Goal: Transaction & Acquisition: Subscribe to service/newsletter

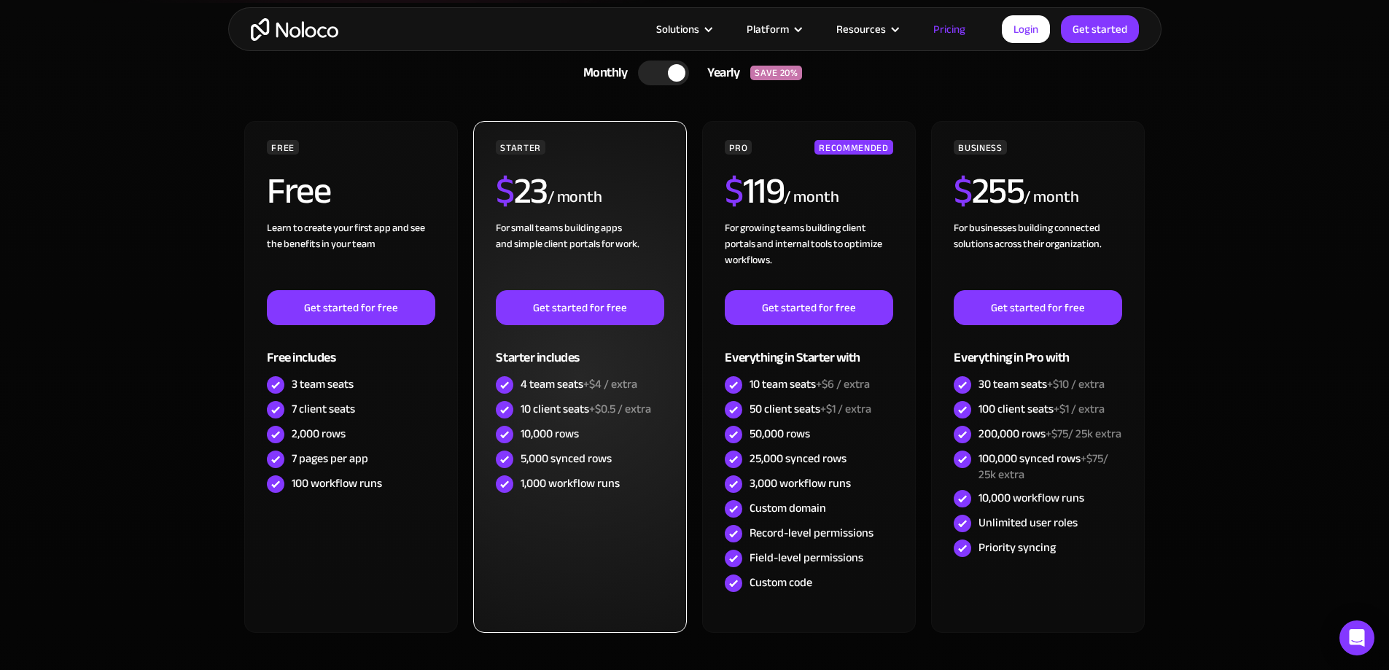
click at [568, 470] on div "5,000 synced rows" at bounding box center [580, 459] width 168 height 25
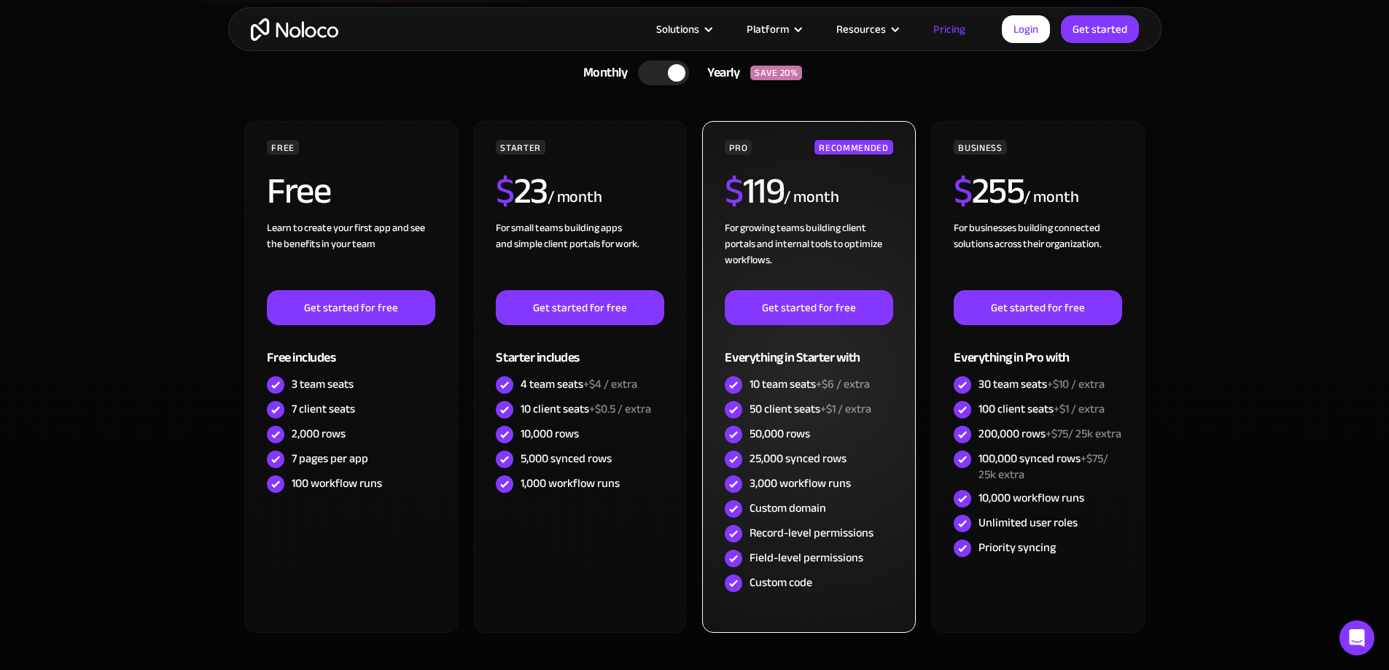
click at [788, 466] on div "25,000 synced rows" at bounding box center [798, 459] width 97 height 16
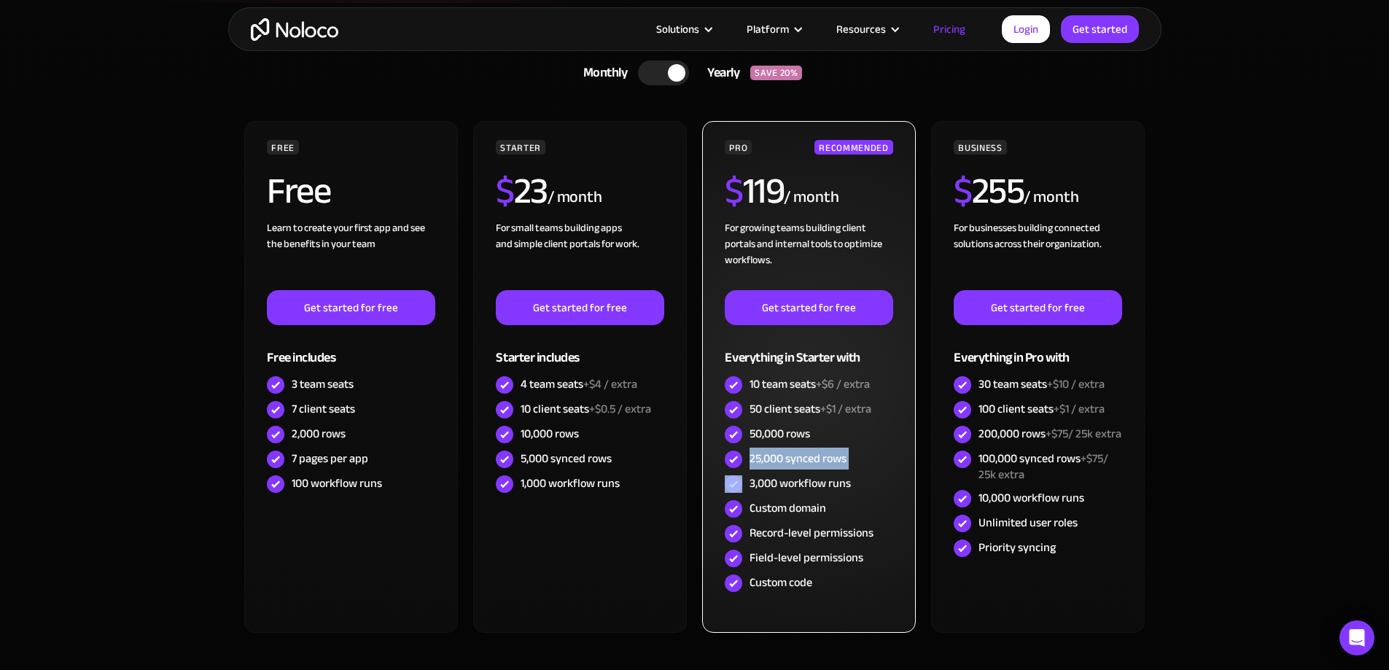
click at [788, 466] on div "25,000 synced rows" at bounding box center [798, 459] width 97 height 16
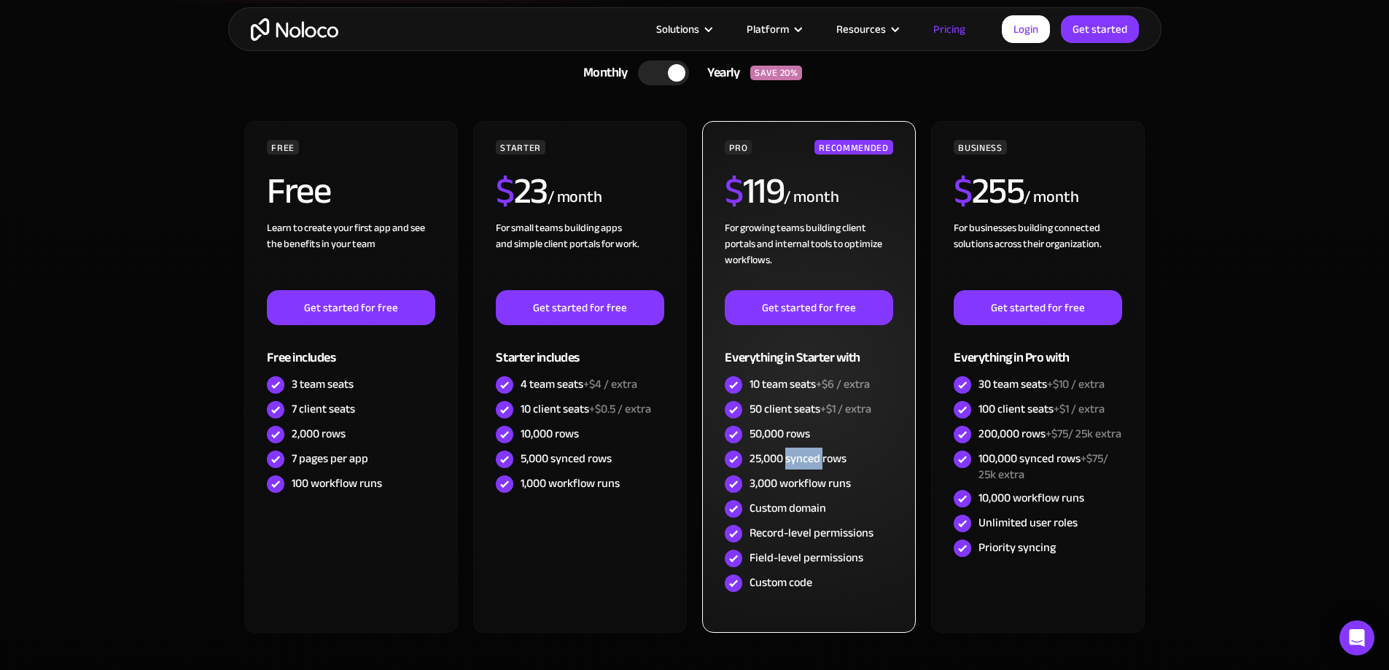
click at [788, 466] on div "25,000 synced rows" at bounding box center [798, 459] width 97 height 16
click at [785, 477] on div "3,000 workflow runs" at bounding box center [800, 483] width 101 height 16
drag, startPoint x: 785, startPoint y: 477, endPoint x: 783, endPoint y: 462, distance: 15.4
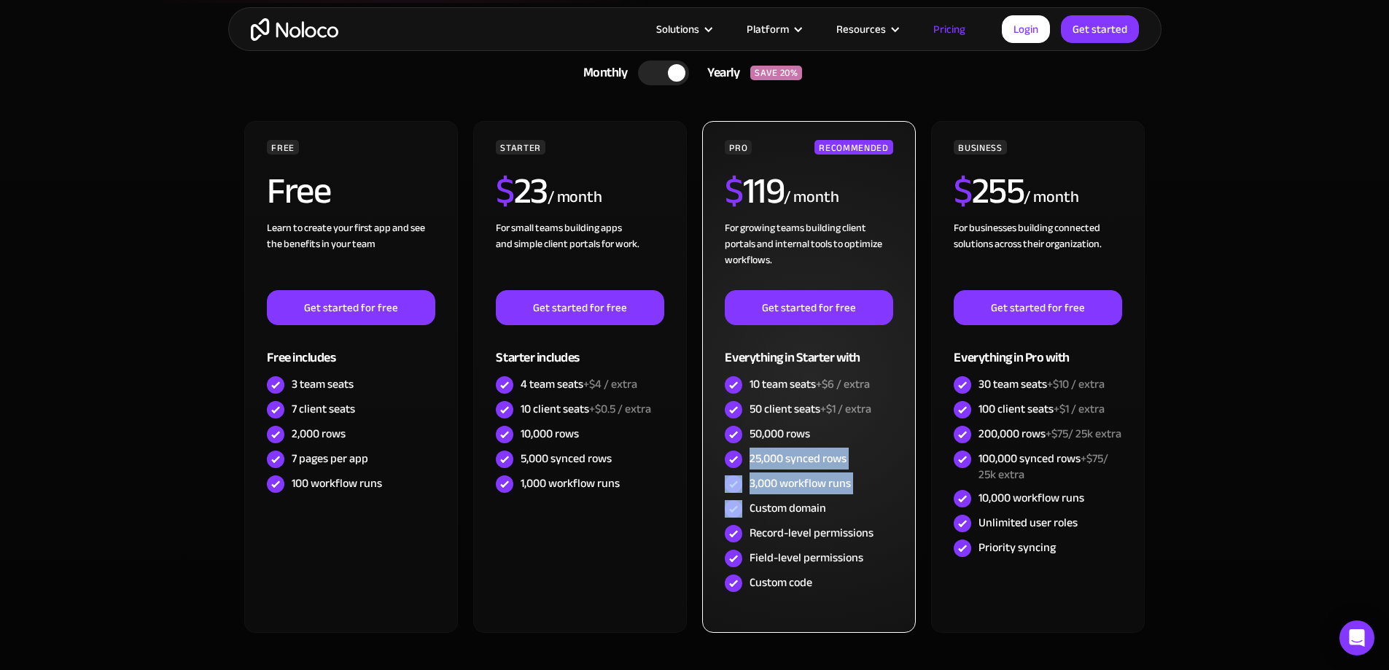
click at [784, 462] on div "PRO RECOMMENDED $ 119 / month For growing teams building client portals and int…" at bounding box center [809, 368] width 168 height 456
click at [783, 462] on div "25,000 synced rows" at bounding box center [798, 459] width 97 height 16
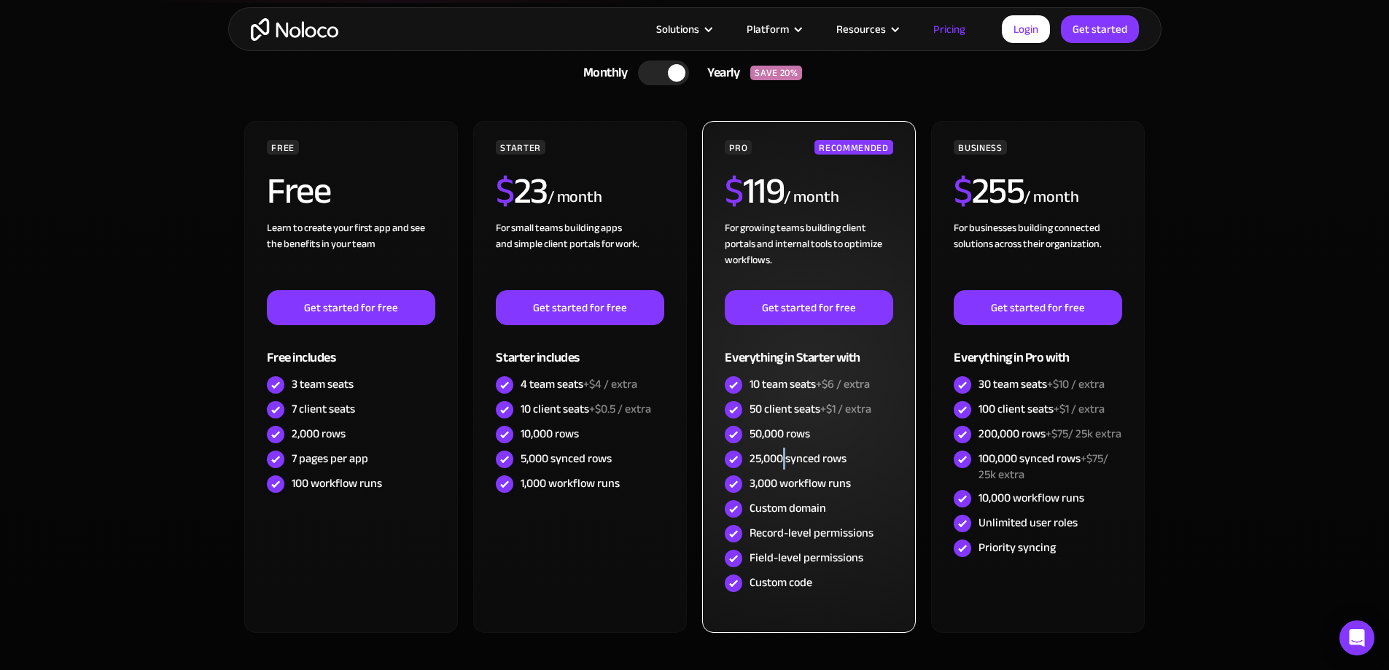
click at [783, 462] on div "25,000 synced rows" at bounding box center [798, 459] width 97 height 16
drag, startPoint x: 783, startPoint y: 462, endPoint x: 781, endPoint y: 445, distance: 16.2
click at [781, 445] on div "PRO RECOMMENDED $ 119 / month For growing teams building client portals and int…" at bounding box center [809, 368] width 168 height 456
click at [781, 442] on div "50,000 rows" at bounding box center [780, 434] width 61 height 16
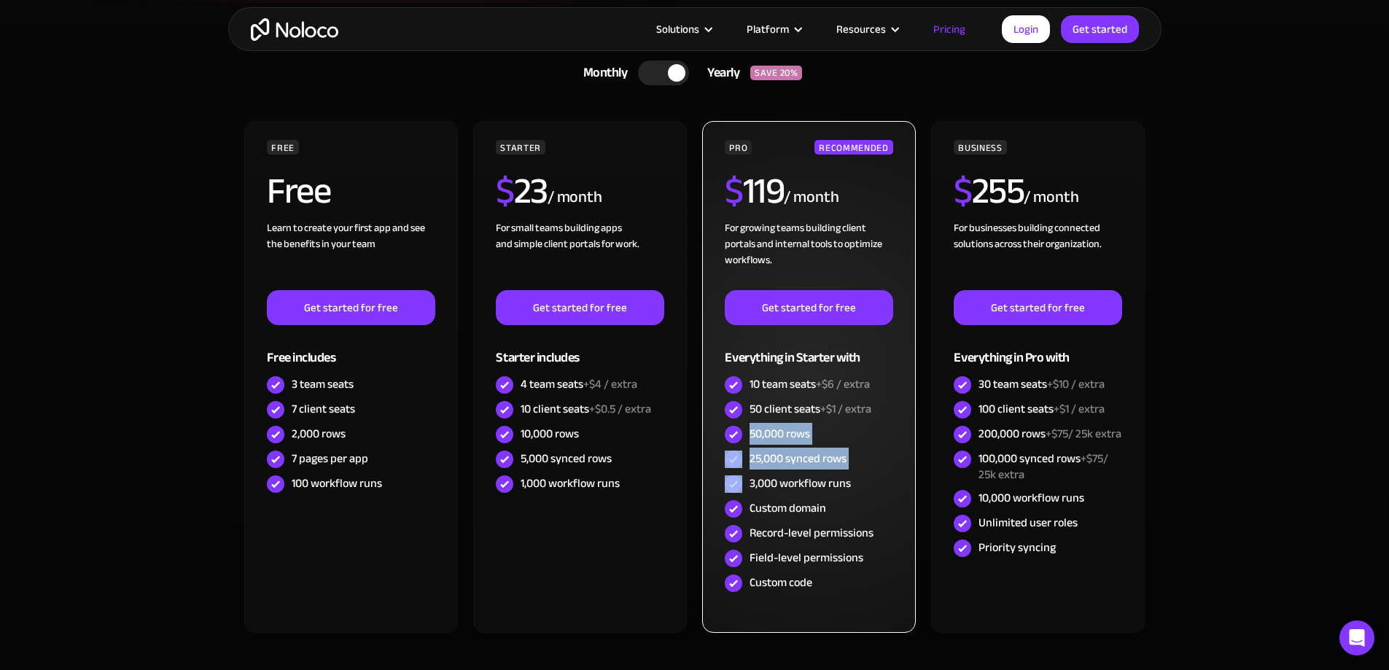
drag, startPoint x: 781, startPoint y: 442, endPoint x: 788, endPoint y: 460, distance: 19.6
click at [788, 460] on div "PRO RECOMMENDED $ 119 / month For growing teams building client portals and int…" at bounding box center [809, 368] width 168 height 456
click at [788, 460] on div "25,000 synced rows" at bounding box center [798, 459] width 97 height 16
drag, startPoint x: 788, startPoint y: 460, endPoint x: 787, endPoint y: 437, distance: 22.6
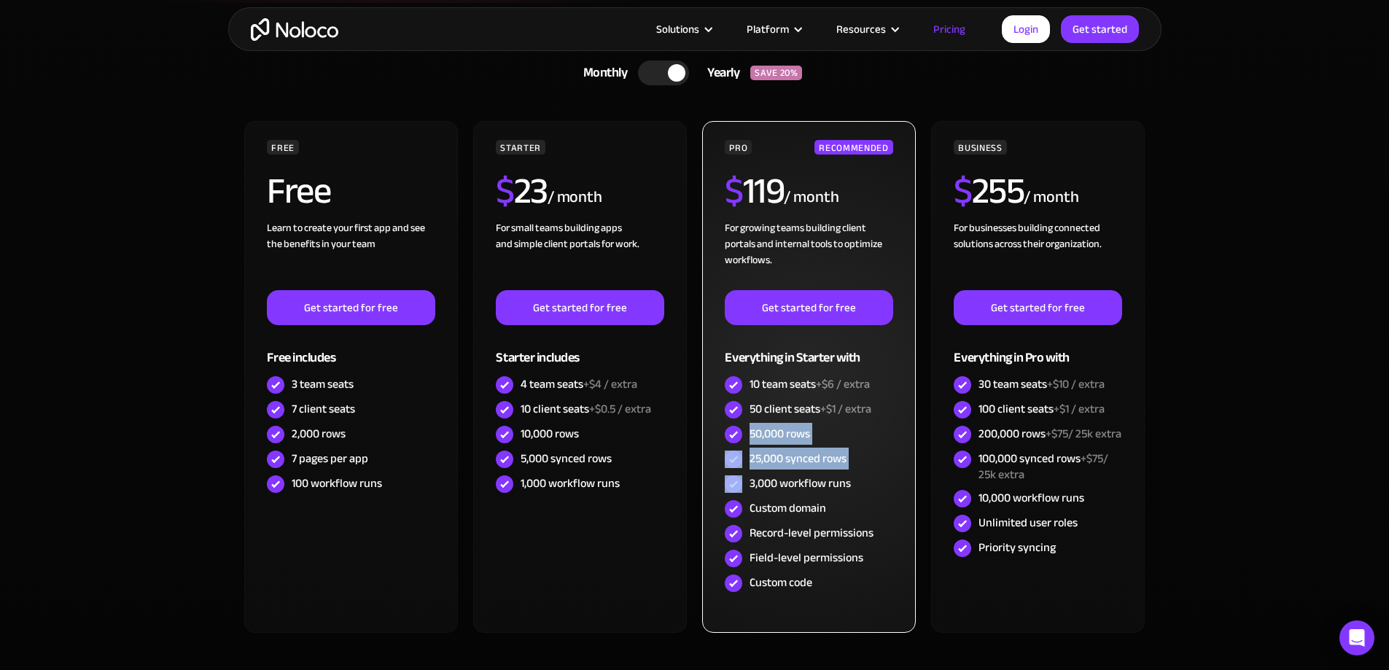
click at [787, 437] on div "PRO RECOMMENDED $ 119 / month For growing teams building client portals and int…" at bounding box center [809, 368] width 168 height 456
click at [787, 437] on div "50,000 rows" at bounding box center [780, 434] width 61 height 16
drag, startPoint x: 787, startPoint y: 437, endPoint x: 791, endPoint y: 476, distance: 38.8
click at [791, 476] on div "PRO RECOMMENDED $ 119 / month For growing teams building client portals and int…" at bounding box center [809, 368] width 168 height 456
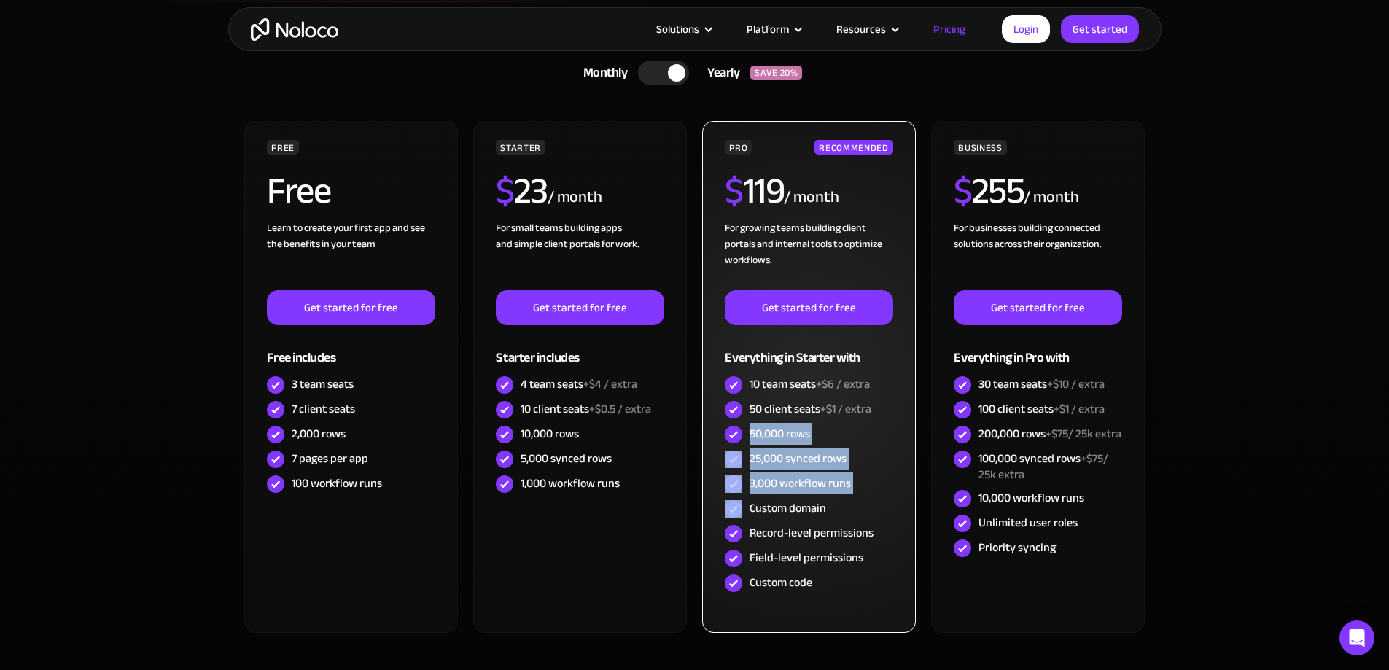
click at [791, 476] on div "3,000 workflow runs" at bounding box center [800, 483] width 101 height 16
click at [792, 458] on div "25,000 synced rows" at bounding box center [798, 459] width 97 height 16
drag, startPoint x: 792, startPoint y: 458, endPoint x: 803, endPoint y: 426, distance: 34.1
click at [803, 426] on div "PRO RECOMMENDED $ 119 / month For growing teams building client portals and int…" at bounding box center [809, 368] width 168 height 456
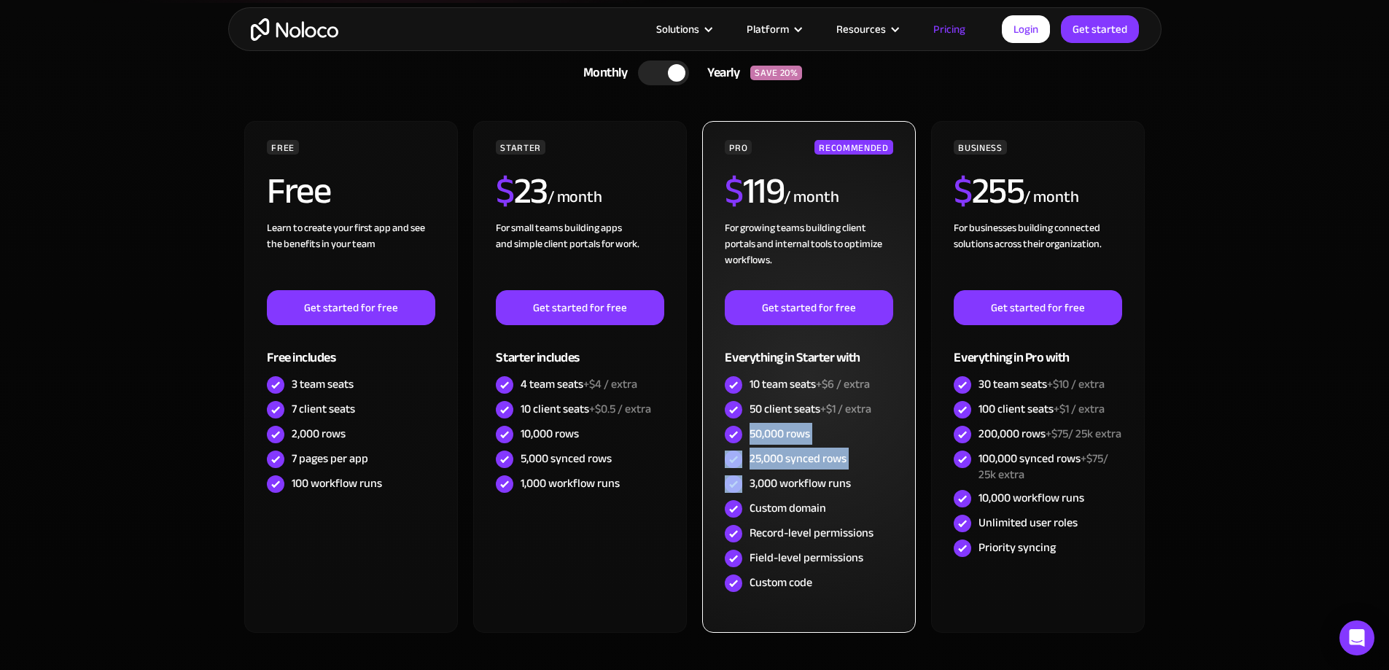
click at [803, 426] on div "50,000 rows" at bounding box center [780, 434] width 61 height 16
drag, startPoint x: 803, startPoint y: 426, endPoint x: 811, endPoint y: 458, distance: 33.1
click at [811, 458] on div "PRO RECOMMENDED $ 119 / month For growing teams building client portals and int…" at bounding box center [809, 368] width 168 height 456
click at [811, 458] on div "25,000 synced rows" at bounding box center [798, 459] width 97 height 16
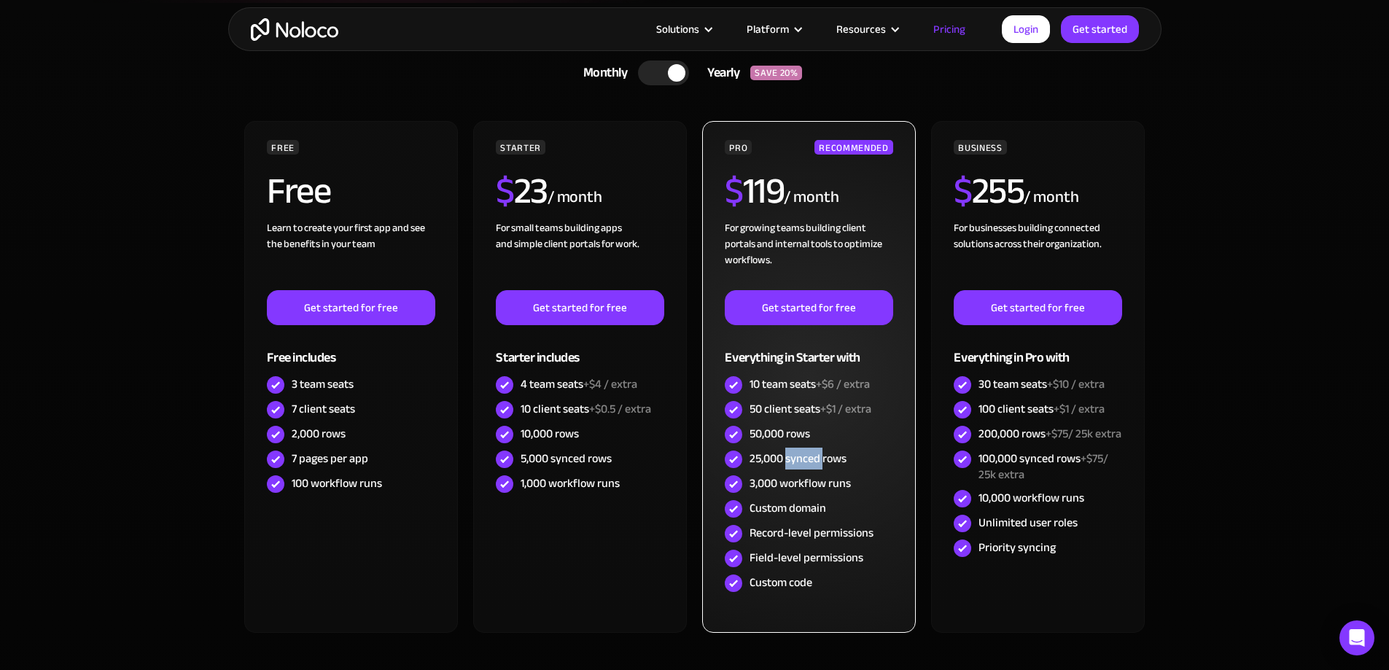
click at [811, 458] on div "25,000 synced rows" at bounding box center [798, 459] width 97 height 16
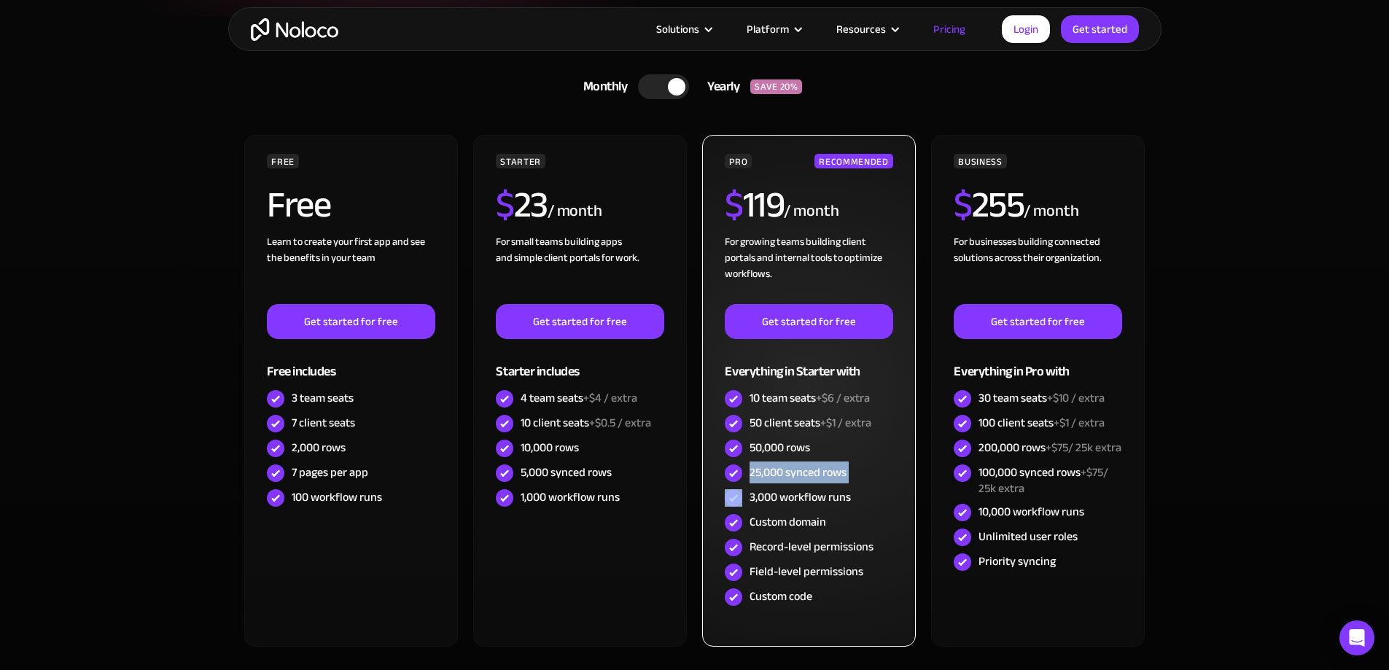
scroll to position [219, 0]
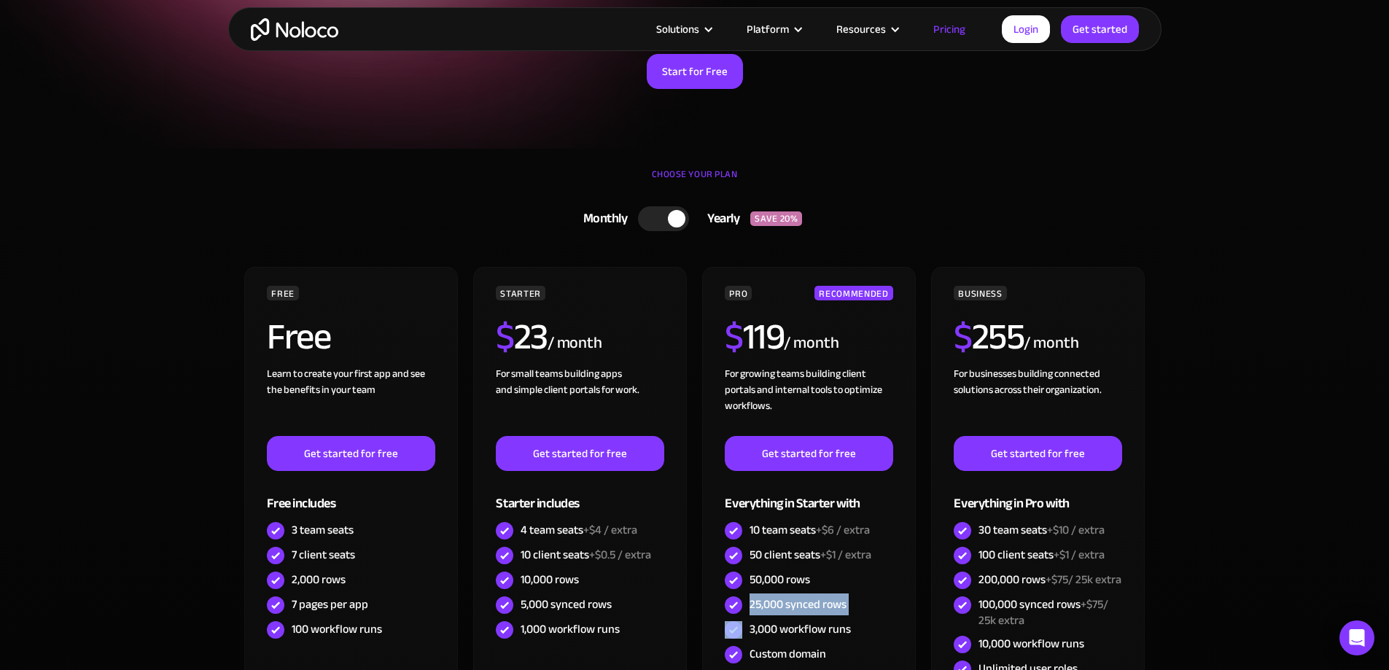
click at [666, 226] on div at bounding box center [663, 218] width 51 height 25
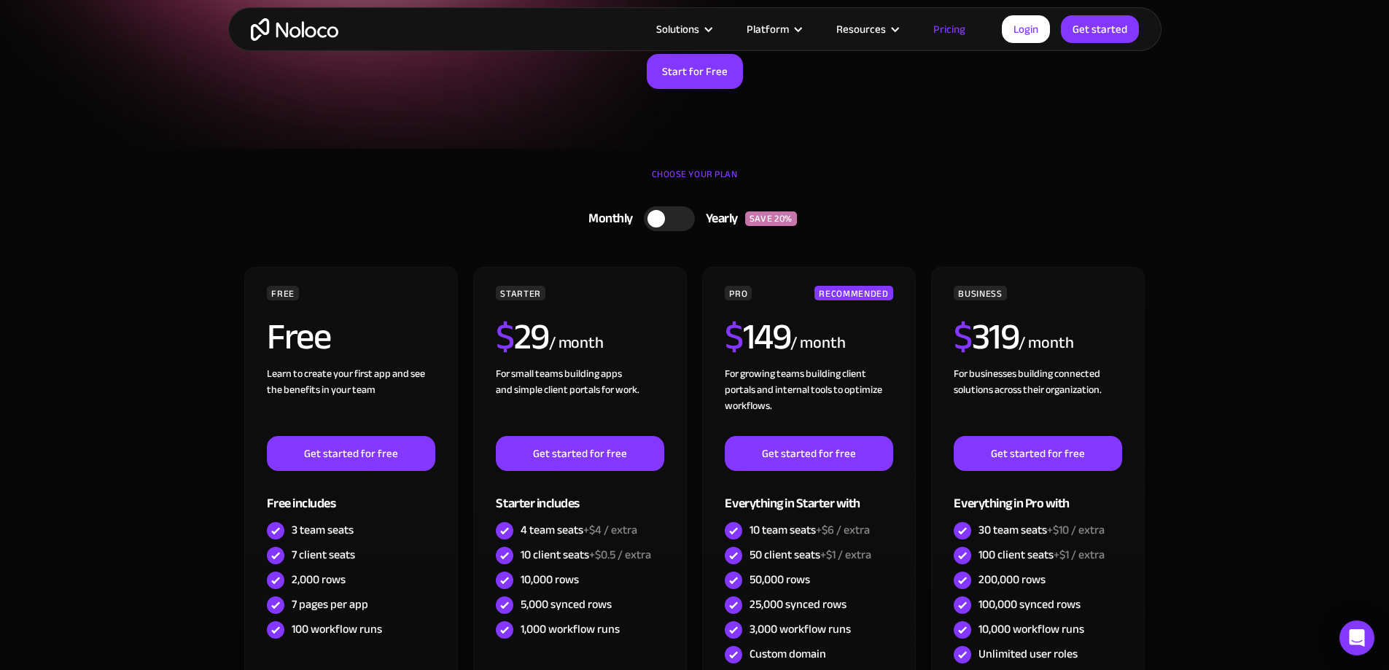
click at [666, 226] on div at bounding box center [669, 218] width 51 height 25
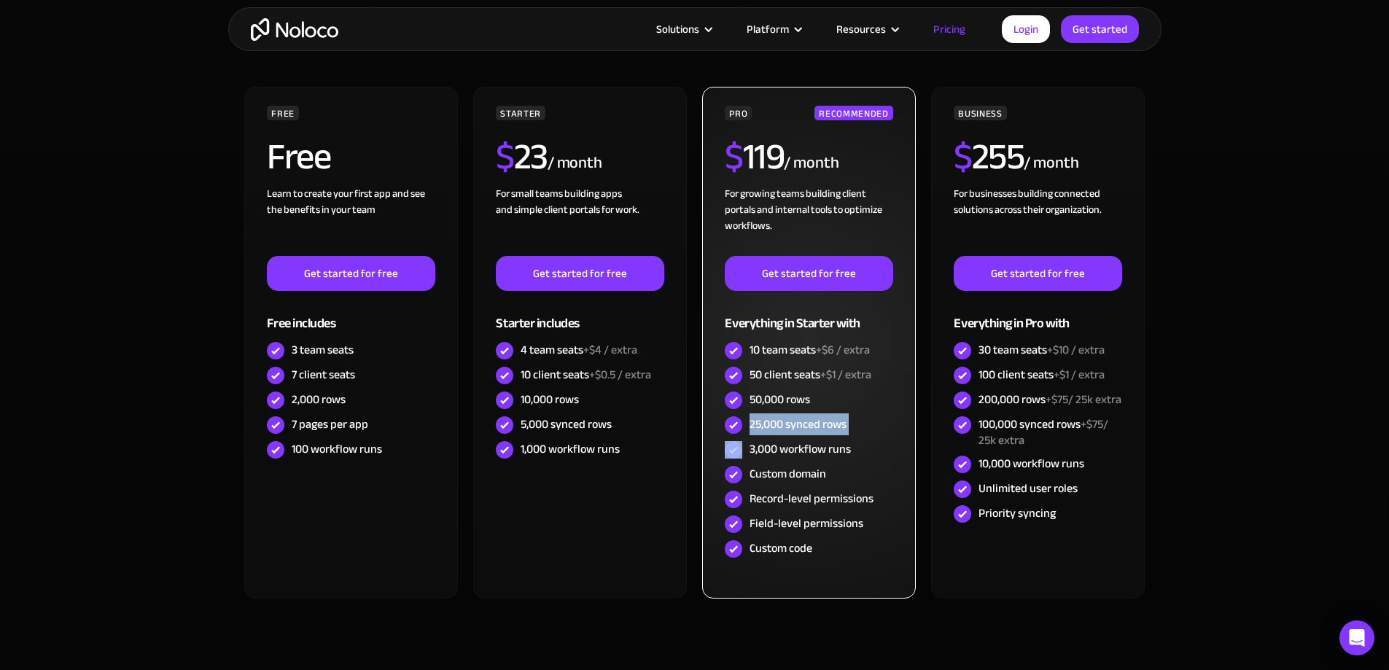
scroll to position [510, 0]
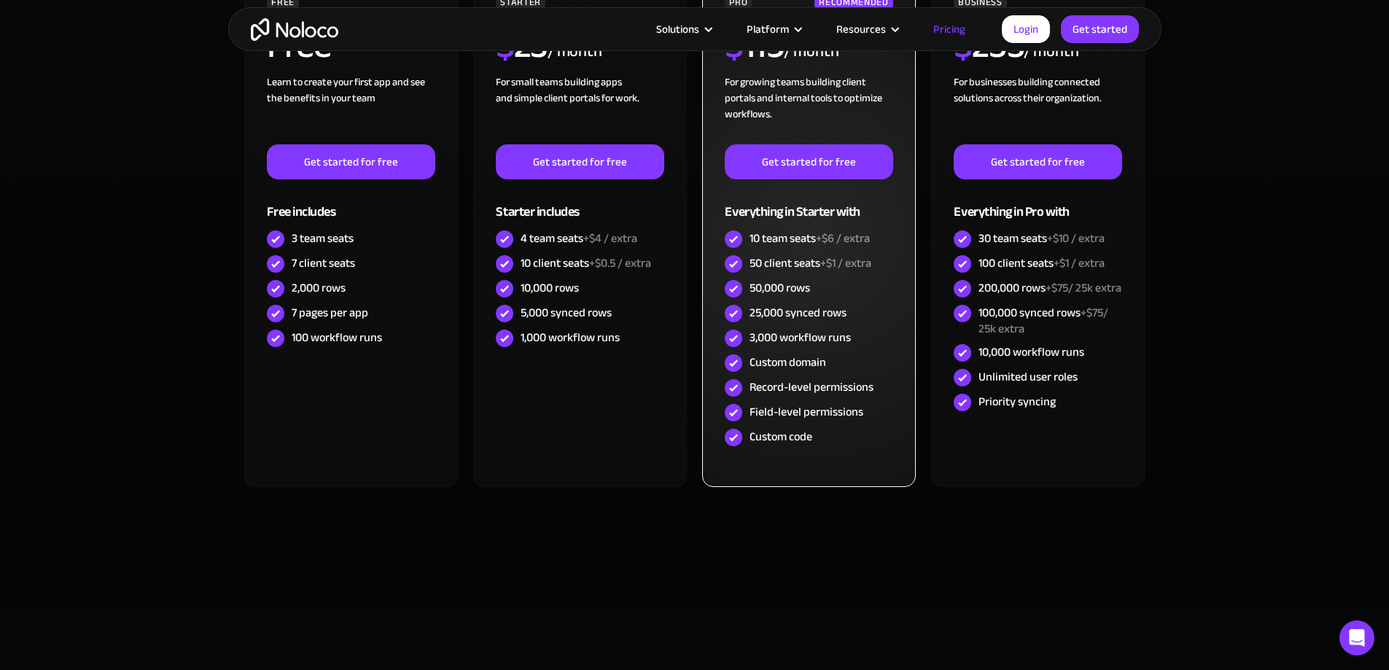
click at [821, 346] on div "3,000 workflow runs" at bounding box center [800, 338] width 101 height 16
drag, startPoint x: 821, startPoint y: 348, endPoint x: 821, endPoint y: 314, distance: 33.5
click at [821, 314] on div "PRO RECOMMENDED $ 119 / month For growing teams building client portals and int…" at bounding box center [809, 222] width 168 height 456
click at [821, 314] on div "25,000 synced rows" at bounding box center [798, 313] width 97 height 16
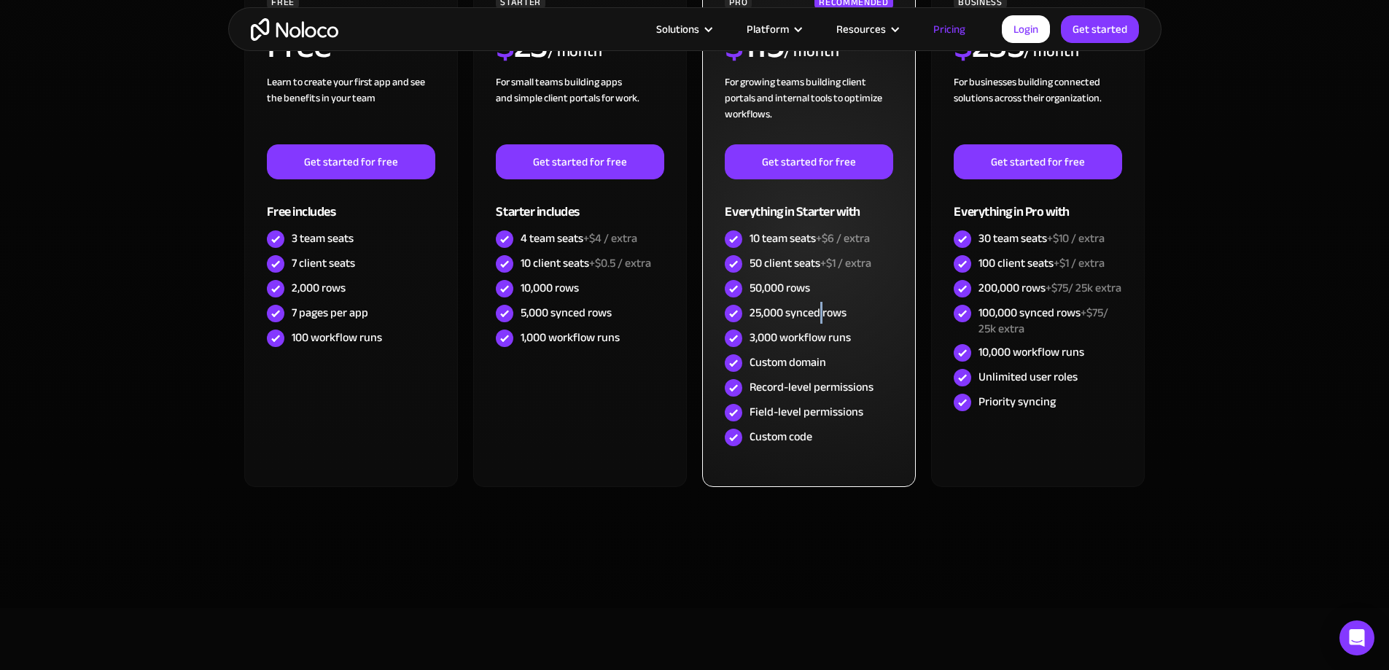
click at [821, 314] on div "25,000 synced rows" at bounding box center [798, 313] width 97 height 16
click at [787, 281] on div "50,000 rows" at bounding box center [780, 288] width 61 height 16
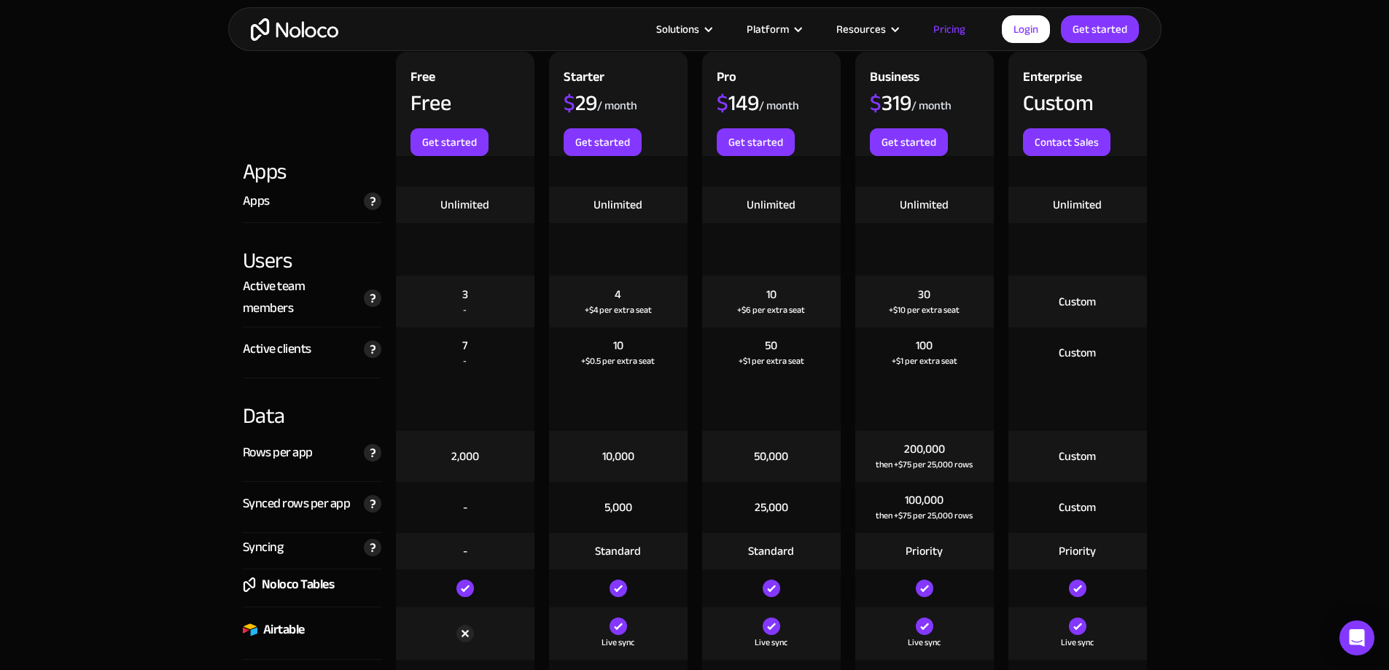
scroll to position [1823, 0]
